Goal: Task Accomplishment & Management: Use online tool/utility

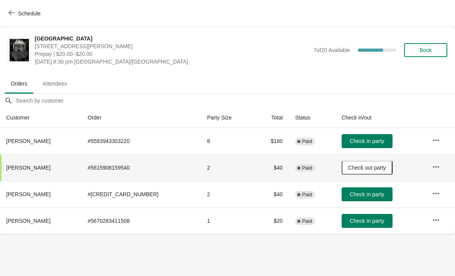
click at [366, 223] on span "Check in party" at bounding box center [367, 221] width 34 height 6
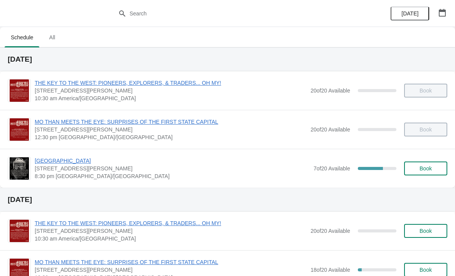
click at [81, 161] on span "[GEOGRAPHIC_DATA]" at bounding box center [172, 161] width 275 height 8
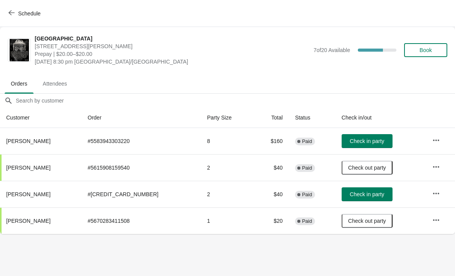
click at [435, 140] on icon "button" at bounding box center [436, 140] width 6 height 2
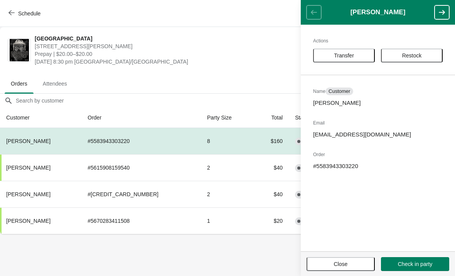
click at [443, 13] on icon "button" at bounding box center [442, 12] width 6 height 5
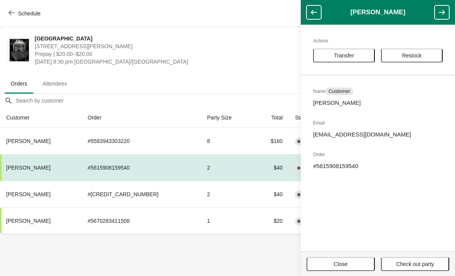
click at [318, 16] on button "button" at bounding box center [314, 12] width 15 height 14
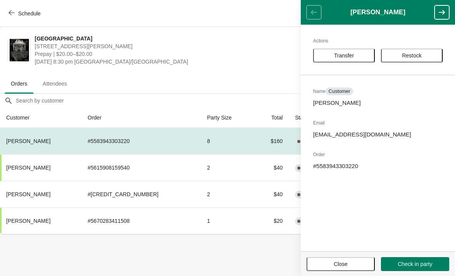
click at [348, 263] on span "Close" at bounding box center [341, 264] width 54 height 6
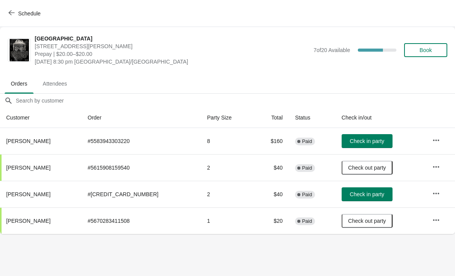
click at [367, 195] on span "Check in party" at bounding box center [367, 194] width 34 height 6
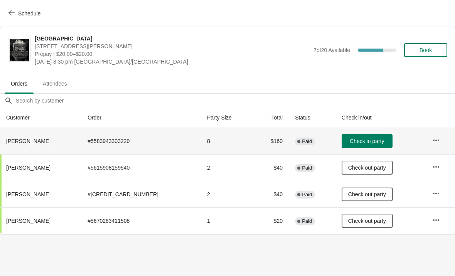
click at [128, 141] on td "# 5583943303220" at bounding box center [141, 141] width 120 height 26
click at [364, 141] on span "Check in party" at bounding box center [367, 141] width 34 height 6
